Goal: Task Accomplishment & Management: Use online tool/utility

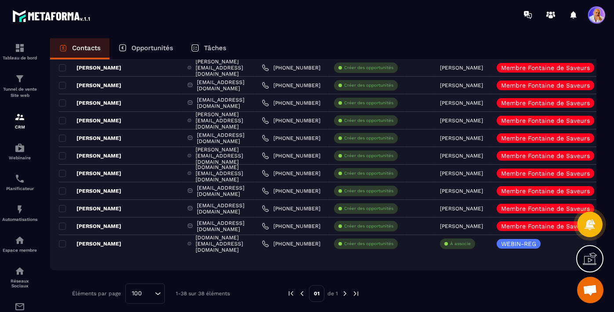
scroll to position [553, 0]
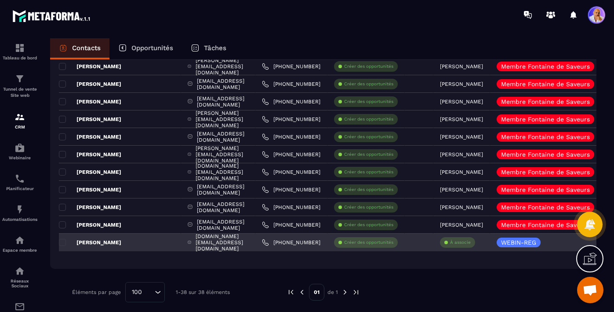
click at [471, 243] on p "À associe" at bounding box center [460, 242] width 21 height 6
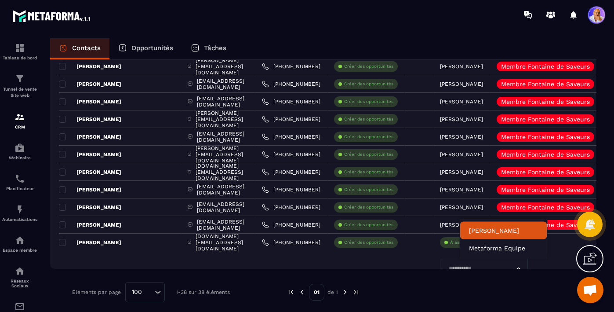
click at [482, 231] on p "[PERSON_NAME]" at bounding box center [503, 230] width 69 height 9
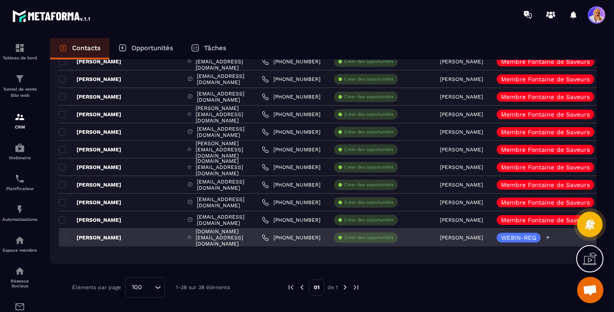
scroll to position [554, 0]
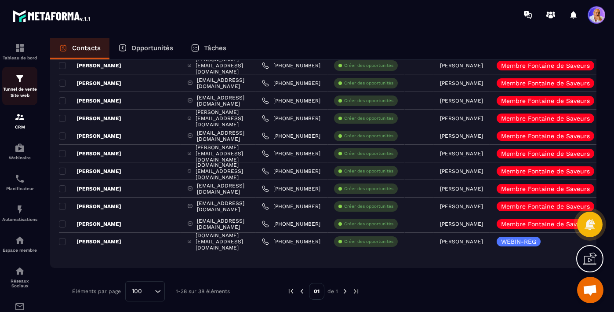
click at [22, 84] on img at bounding box center [20, 78] width 11 height 11
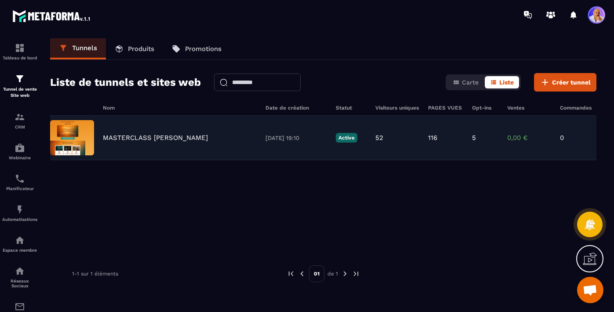
click at [128, 138] on p "MASTERCLASS [PERSON_NAME]" at bounding box center [155, 138] width 105 height 8
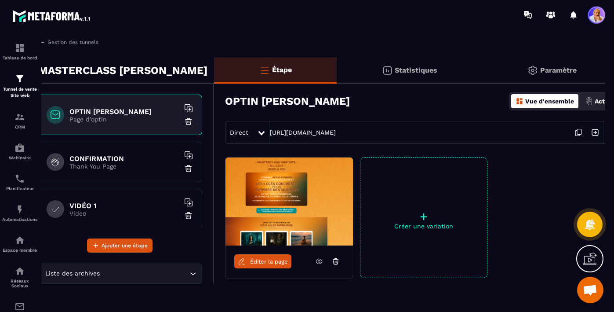
scroll to position [0, 29]
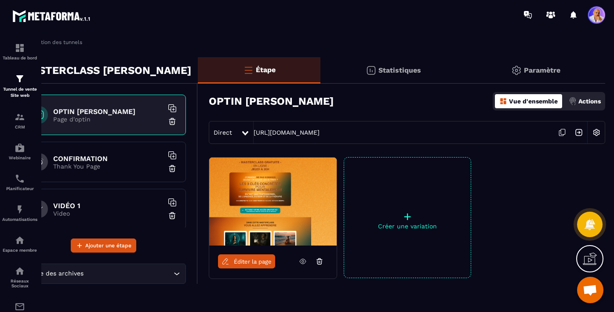
click at [597, 131] on img at bounding box center [596, 132] width 17 height 17
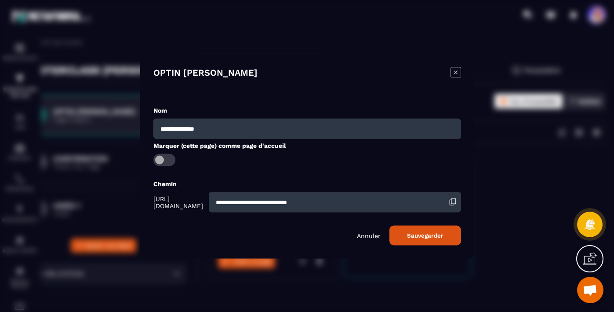
click at [455, 73] on icon "Modal window" at bounding box center [456, 72] width 11 height 11
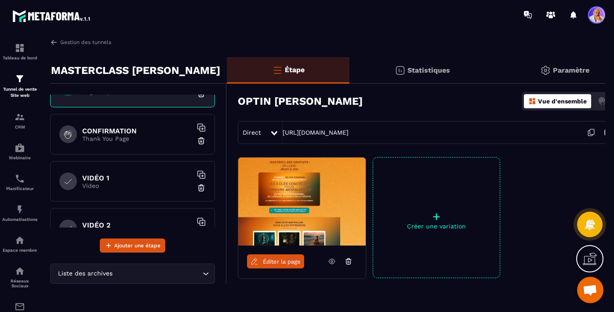
scroll to position [33, 0]
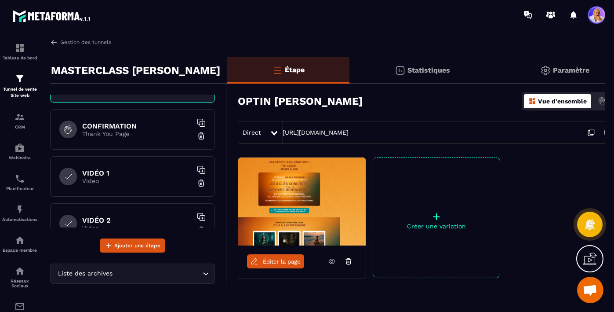
click at [145, 132] on p "Thank You Page" at bounding box center [137, 133] width 110 height 7
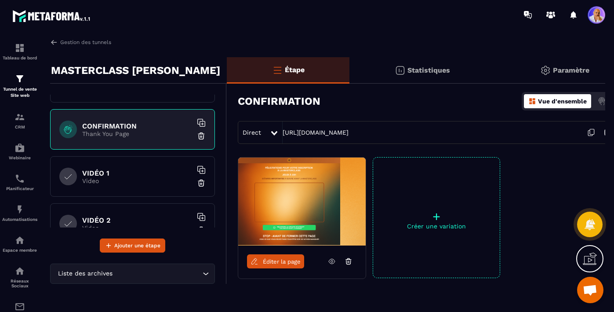
click at [142, 172] on h6 "VIDÉO 1" at bounding box center [137, 173] width 110 height 8
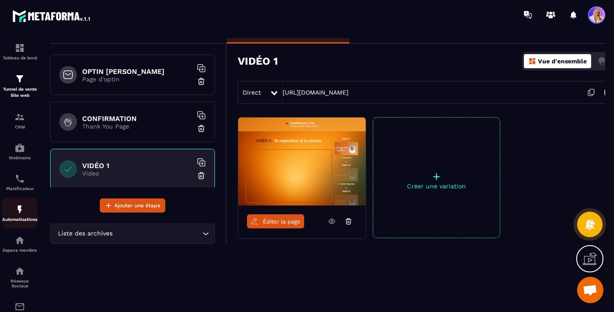
click at [20, 214] on img at bounding box center [20, 209] width 11 height 11
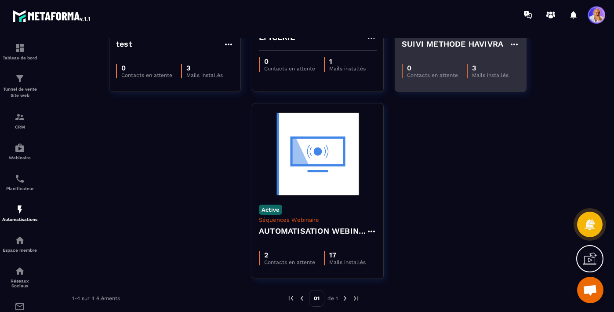
scroll to position [156, 0]
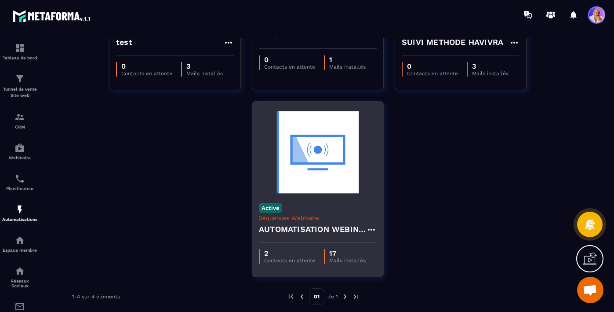
click at [302, 227] on h4 "AUTOMATISATION WEBINAIRE" at bounding box center [312, 229] width 107 height 12
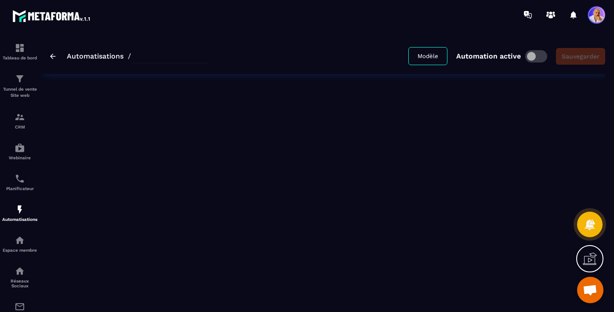
type input "**********"
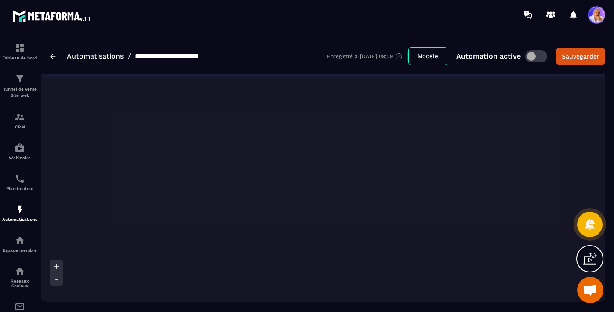
scroll to position [0, 164]
click at [55, 280] on icon at bounding box center [56, 279] width 9 height 9
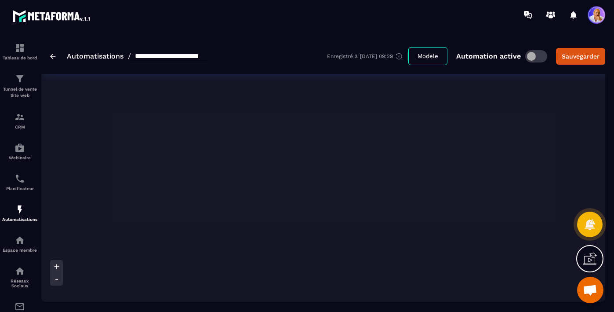
click at [55, 280] on icon at bounding box center [56, 279] width 9 height 9
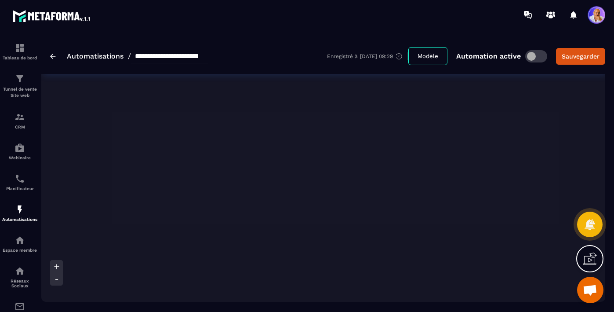
click at [55, 280] on icon at bounding box center [56, 279] width 9 height 9
click at [56, 279] on icon at bounding box center [56, 279] width 2 height 0
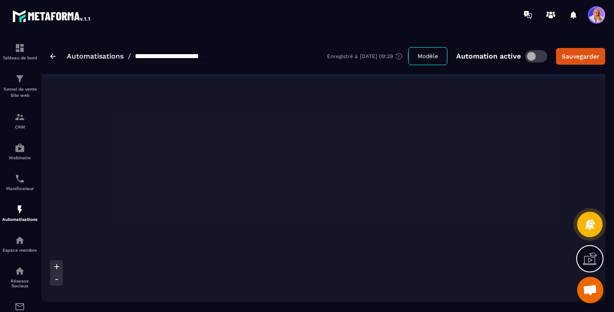
click at [56, 279] on icon at bounding box center [56, 279] width 2 height 0
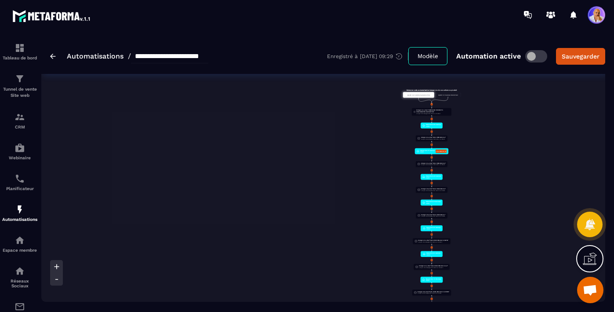
scroll to position [0, 510]
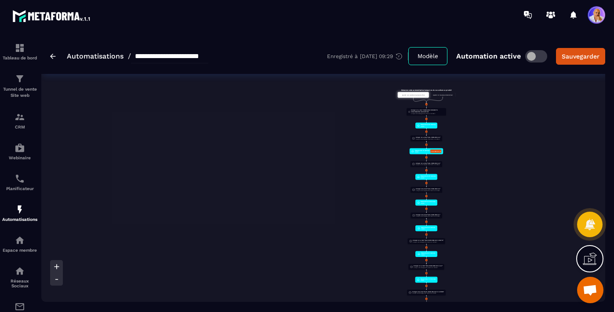
click at [56, 267] on icon at bounding box center [56, 266] width 9 height 9
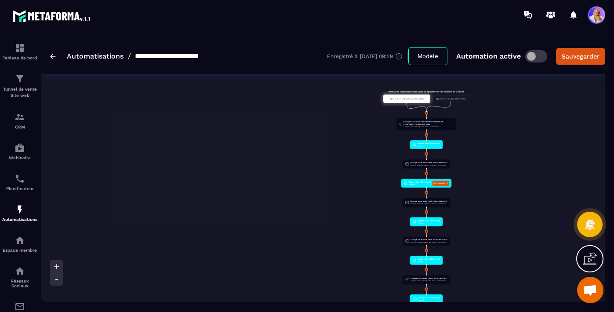
click at [56, 267] on icon at bounding box center [56, 266] width 9 height 9
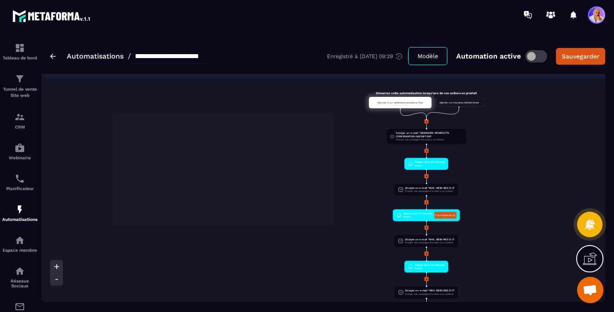
click at [56, 267] on icon at bounding box center [56, 266] width 9 height 9
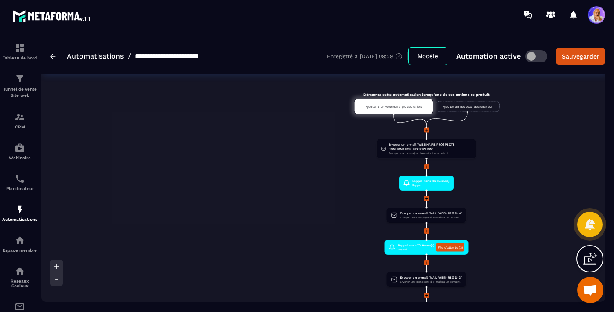
click at [56, 267] on icon at bounding box center [56, 266] width 9 height 9
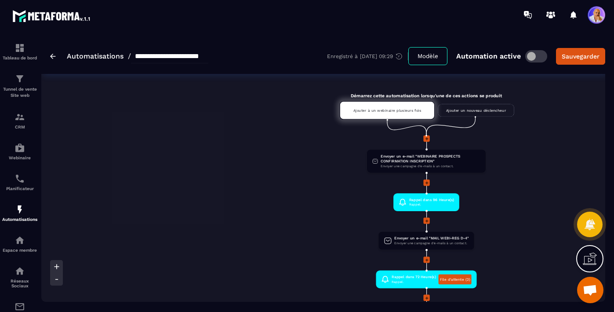
click at [56, 267] on icon at bounding box center [56, 266] width 9 height 9
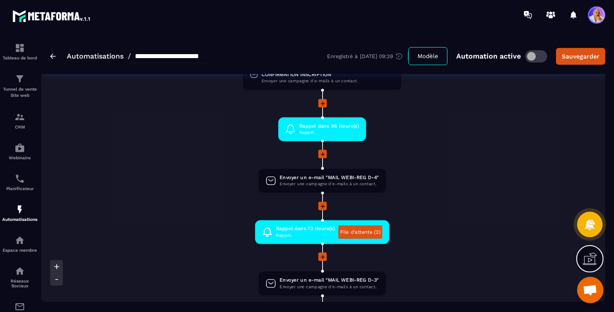
scroll to position [113, 0]
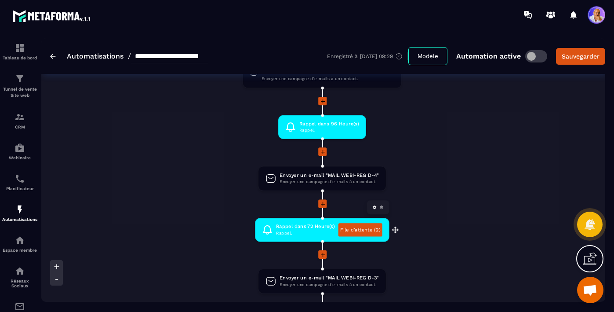
click at [357, 228] on link "File d'attente (2)" at bounding box center [361, 229] width 44 height 13
